Goal: Information Seeking & Learning: Learn about a topic

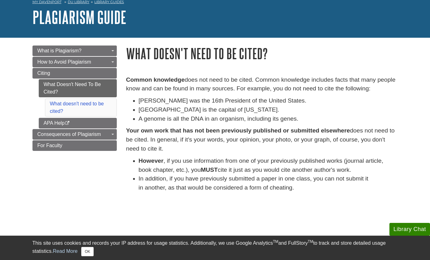
scroll to position [33, 0]
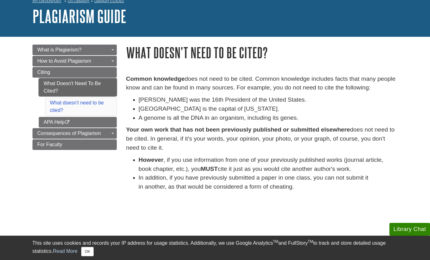
click at [70, 85] on link "What Doesn't Need To Be Cited?" at bounding box center [78, 87] width 78 height 18
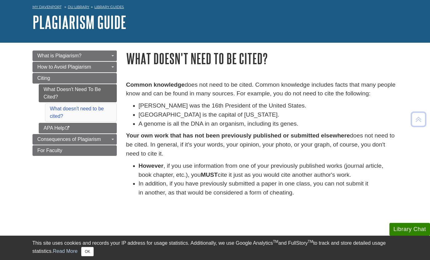
scroll to position [22, 0]
